Goal: Information Seeking & Learning: Check status

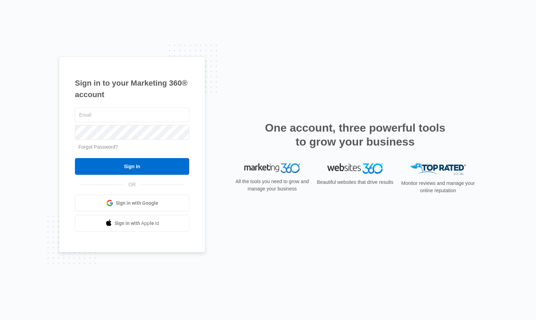
type input "[PERSON_NAME][EMAIL_ADDRESS][DOMAIN_NAME]"
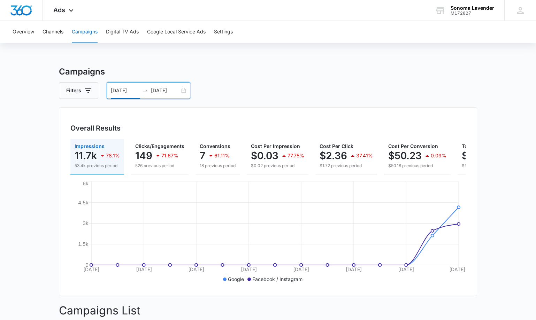
click at [129, 94] on input "[DATE]" at bounding box center [125, 91] width 29 height 8
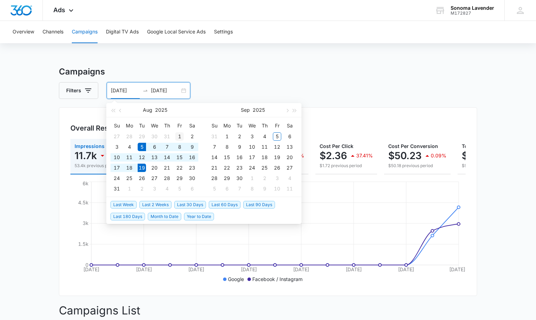
type input "[DATE]"
click at [180, 137] on div "1" at bounding box center [179, 137] width 8 height 8
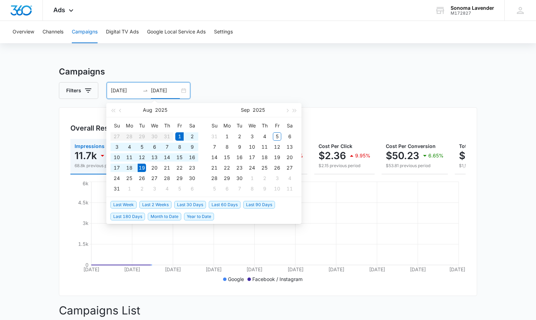
click at [183, 91] on div "[DATE] [DATE]" at bounding box center [149, 90] width 84 height 17
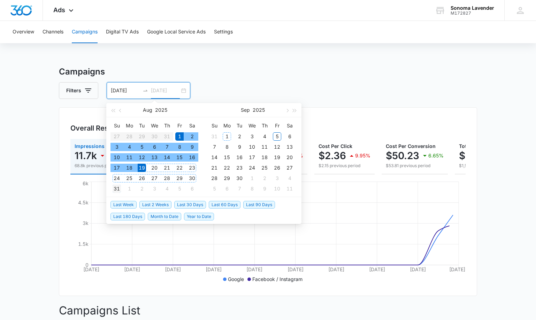
type input "[DATE]"
click at [120, 189] on div "31" at bounding box center [117, 189] width 8 height 8
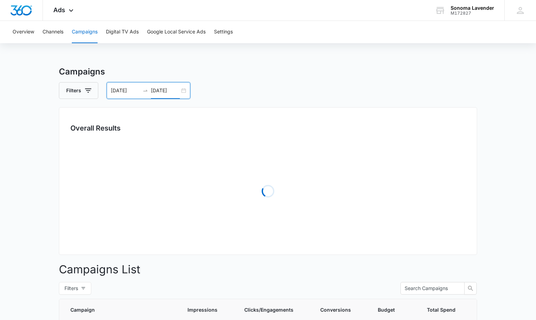
click at [299, 84] on div "Filters [DATE] [DATE]" at bounding box center [268, 90] width 418 height 17
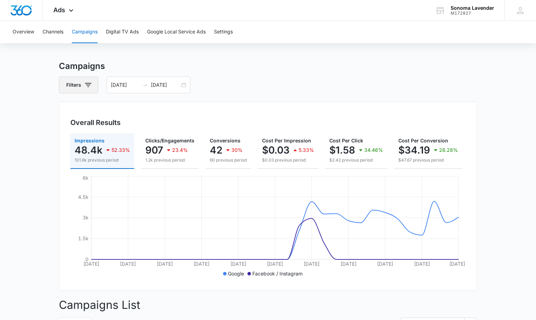
scroll to position [6, 0]
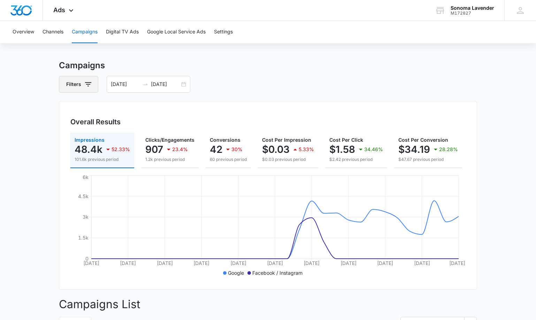
click at [92, 85] on icon "button" at bounding box center [88, 84] width 8 height 8
drag, startPoint x: 196, startPoint y: 67, endPoint x: 182, endPoint y: 83, distance: 22.2
click at [196, 67] on h3 "Campaigns" at bounding box center [268, 65] width 418 height 13
click at [183, 85] on div "[DATE] [DATE]" at bounding box center [149, 84] width 84 height 17
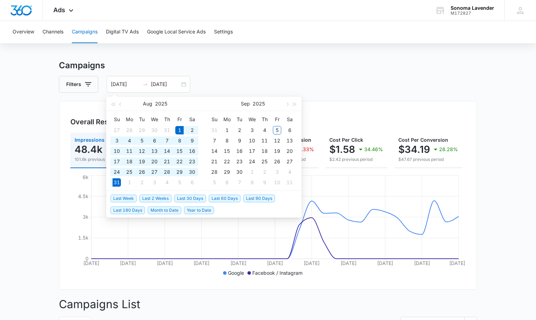
drag, startPoint x: 274, startPoint y: 65, endPoint x: 228, endPoint y: 90, distance: 52.3
click at [273, 65] on h3 "Campaigns" at bounding box center [268, 65] width 418 height 13
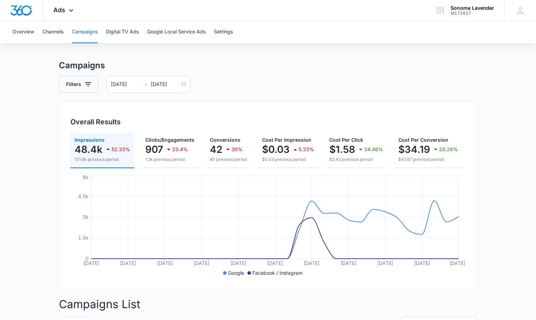
click at [92, 162] on p "101.6k previous period" at bounding box center [102, 160] width 55 height 6
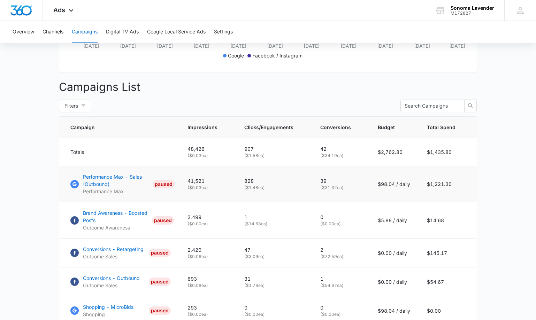
scroll to position [239, 0]
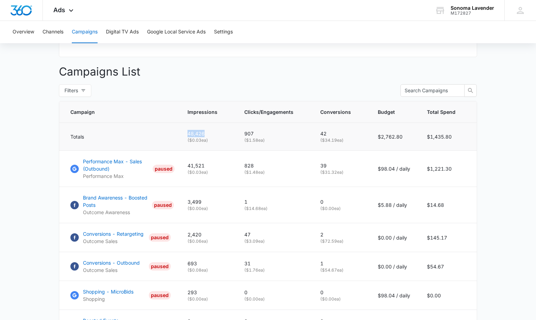
drag, startPoint x: 189, startPoint y: 135, endPoint x: 228, endPoint y: 138, distance: 39.6
click at [228, 137] on td "48,426 ( $0.03 ea)" at bounding box center [207, 137] width 57 height 28
copy p "48,426"
drag, startPoint x: 248, startPoint y: 134, endPoint x: 263, endPoint y: 134, distance: 15.0
click at [263, 134] on p "907" at bounding box center [273, 133] width 59 height 7
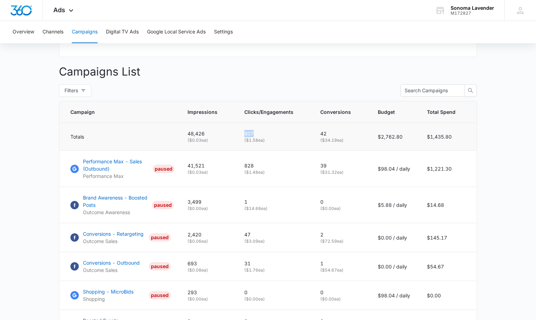
copy p "907"
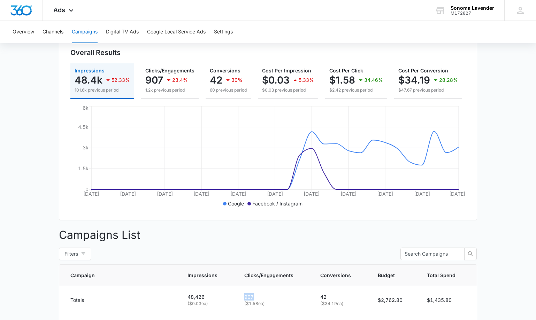
scroll to position [0, 0]
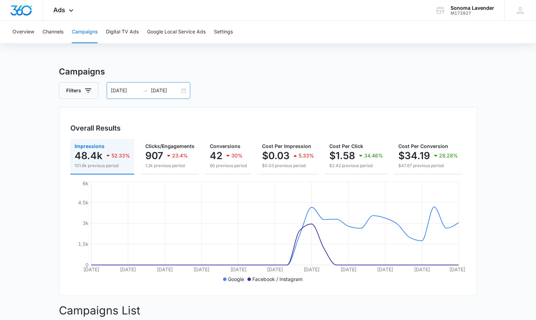
click at [134, 93] on input "[DATE]" at bounding box center [125, 91] width 29 height 8
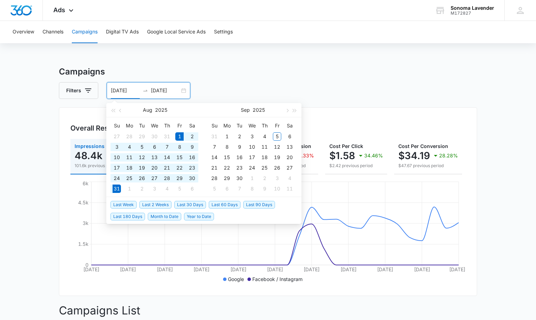
click at [138, 90] on input "[DATE]" at bounding box center [125, 91] width 29 height 8
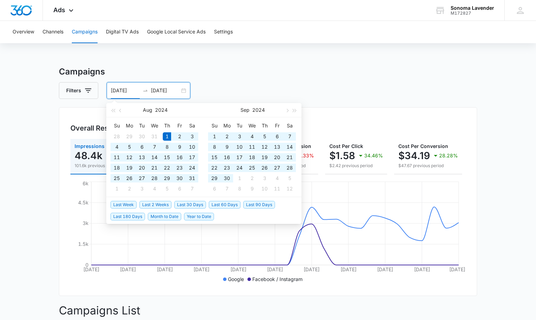
type input "[DATE]"
click at [176, 90] on input "[DATE]" at bounding box center [165, 91] width 29 height 8
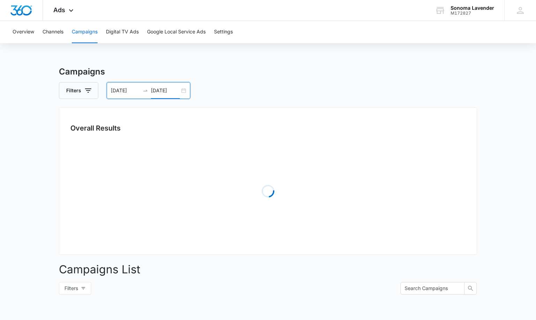
type input "[DATE]"
click at [221, 73] on h3 "Campaigns" at bounding box center [268, 72] width 418 height 13
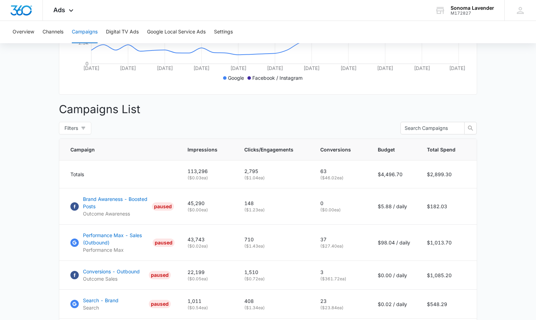
scroll to position [220, 0]
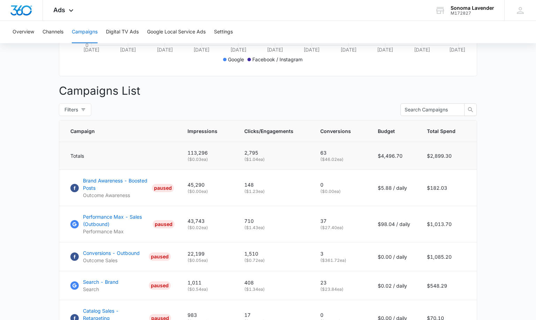
click at [196, 153] on p "113,296" at bounding box center [208, 152] width 40 height 7
copy p "113,296"
click at [251, 151] on p "2,795" at bounding box center [273, 152] width 59 height 7
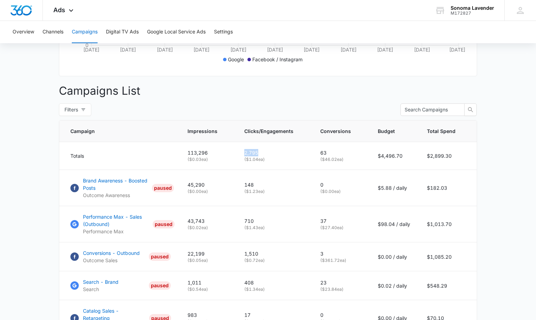
copy p "2,795"
